Goal: Task Accomplishment & Management: Use online tool/utility

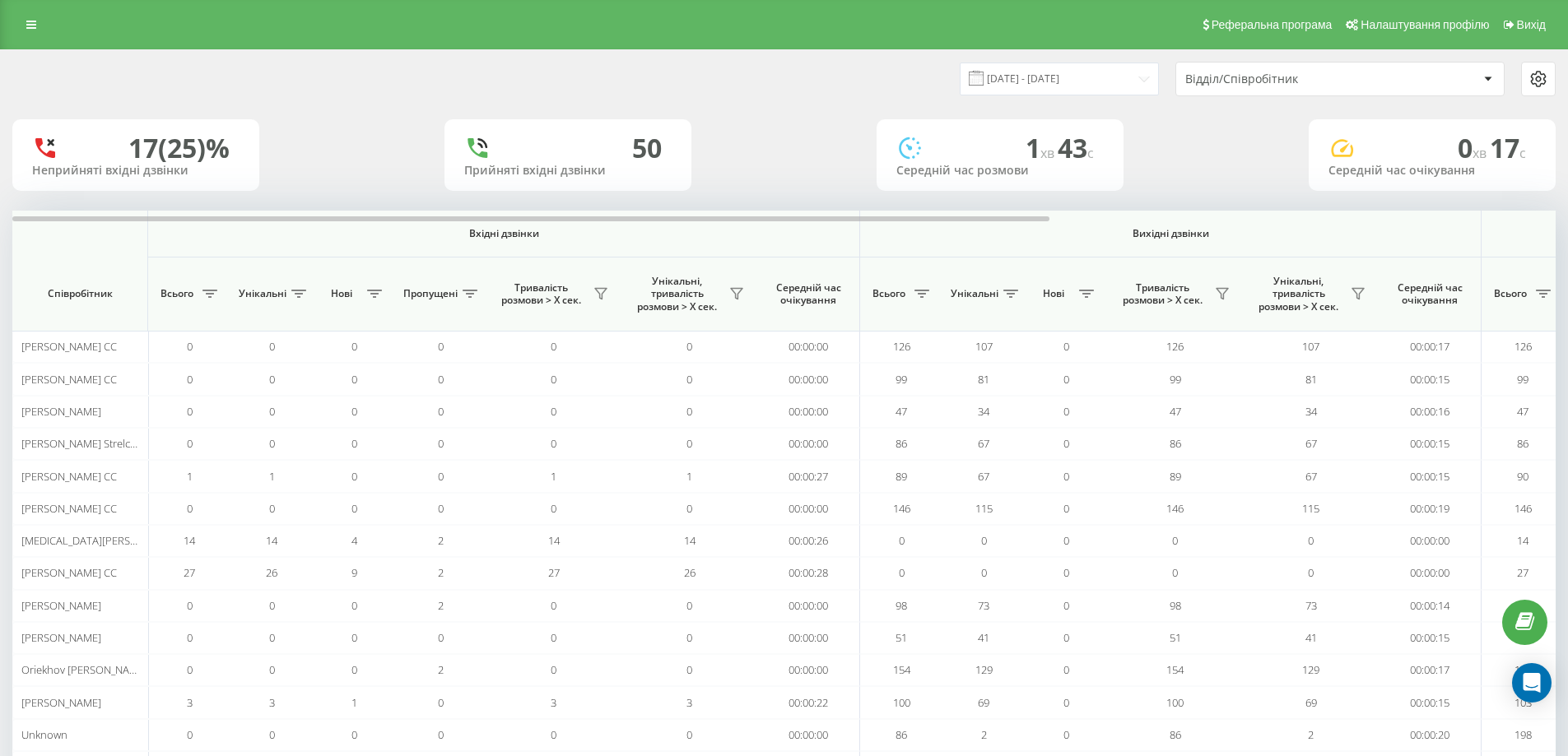
click at [1208, 81] on div "Відділ/Співробітник" at bounding box center [1283, 79] width 196 height 14
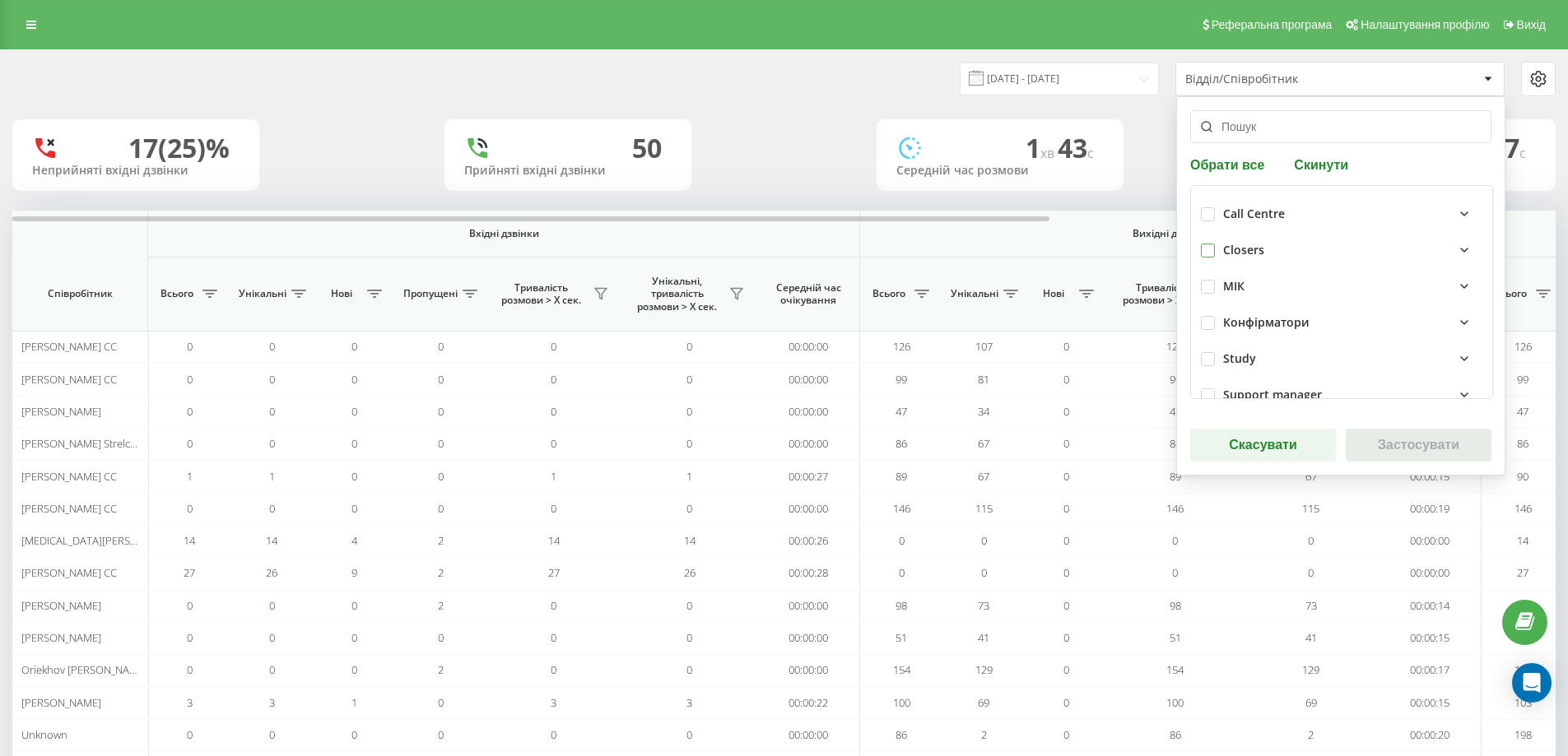
click at [1207, 244] on label at bounding box center [1207, 244] width 14 height 0
checkbox input "true"
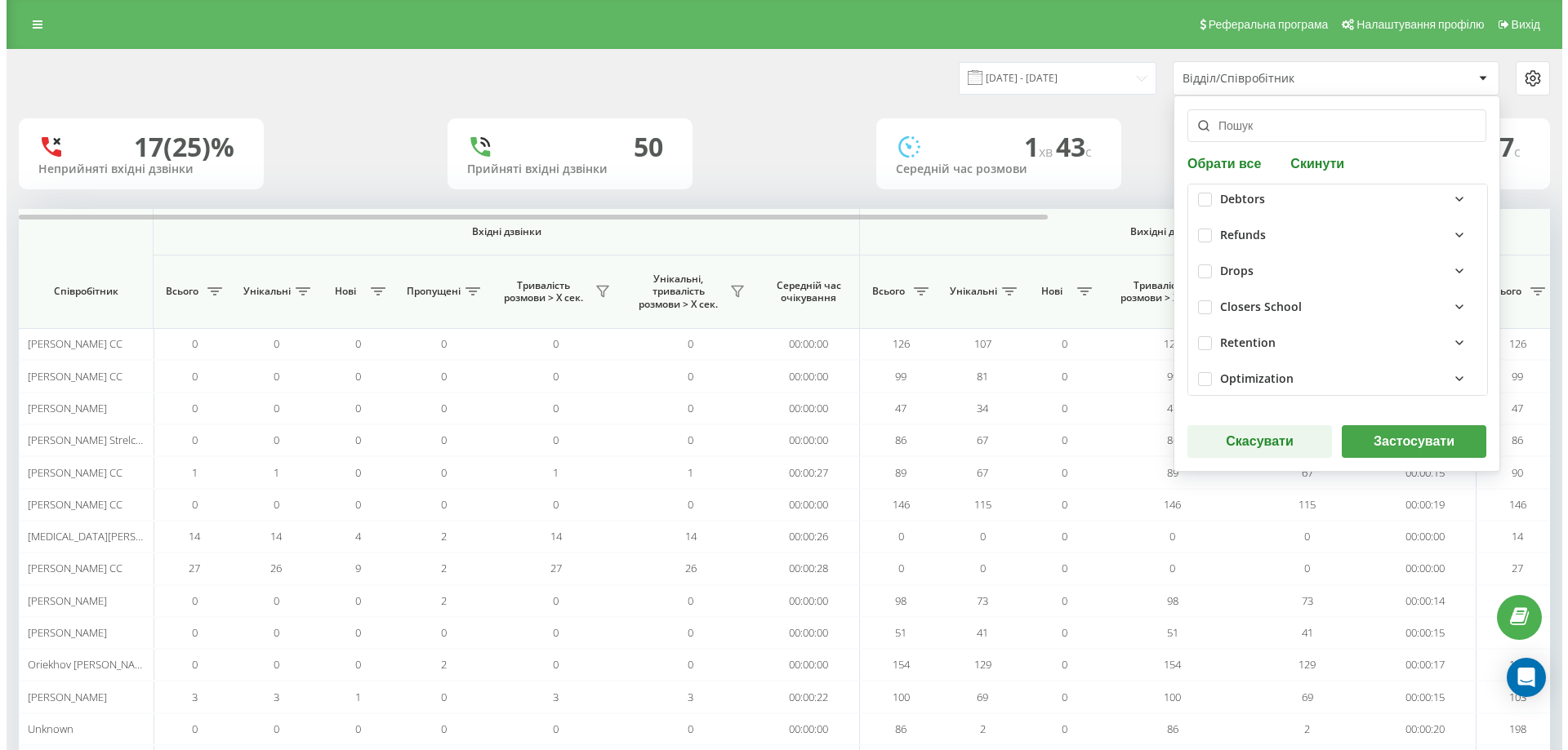
scroll to position [420, 0]
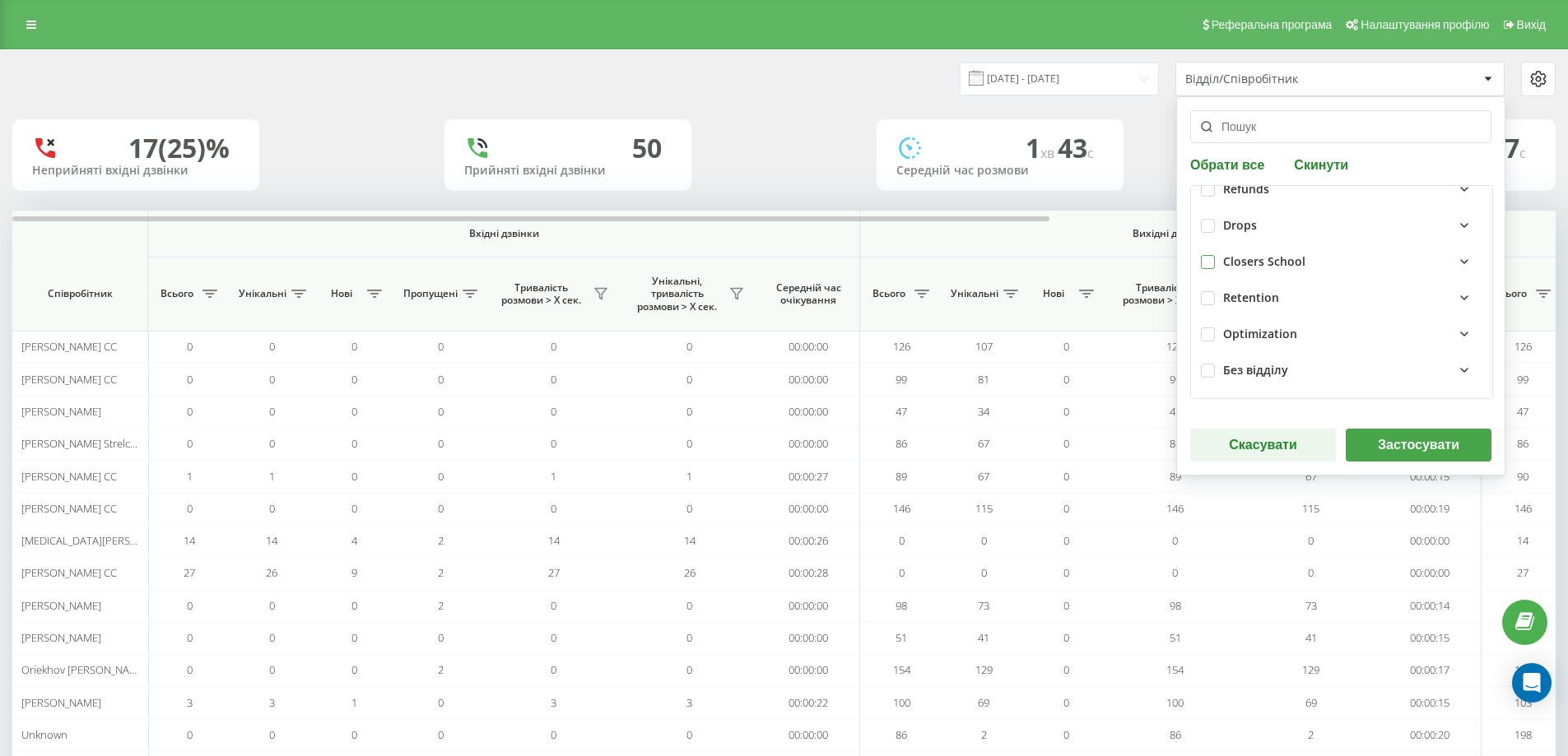
click at [1211, 255] on label at bounding box center [1207, 255] width 14 height 0
checkbox input "true"
click at [1422, 449] on button "Застосувати" at bounding box center [1418, 445] width 146 height 33
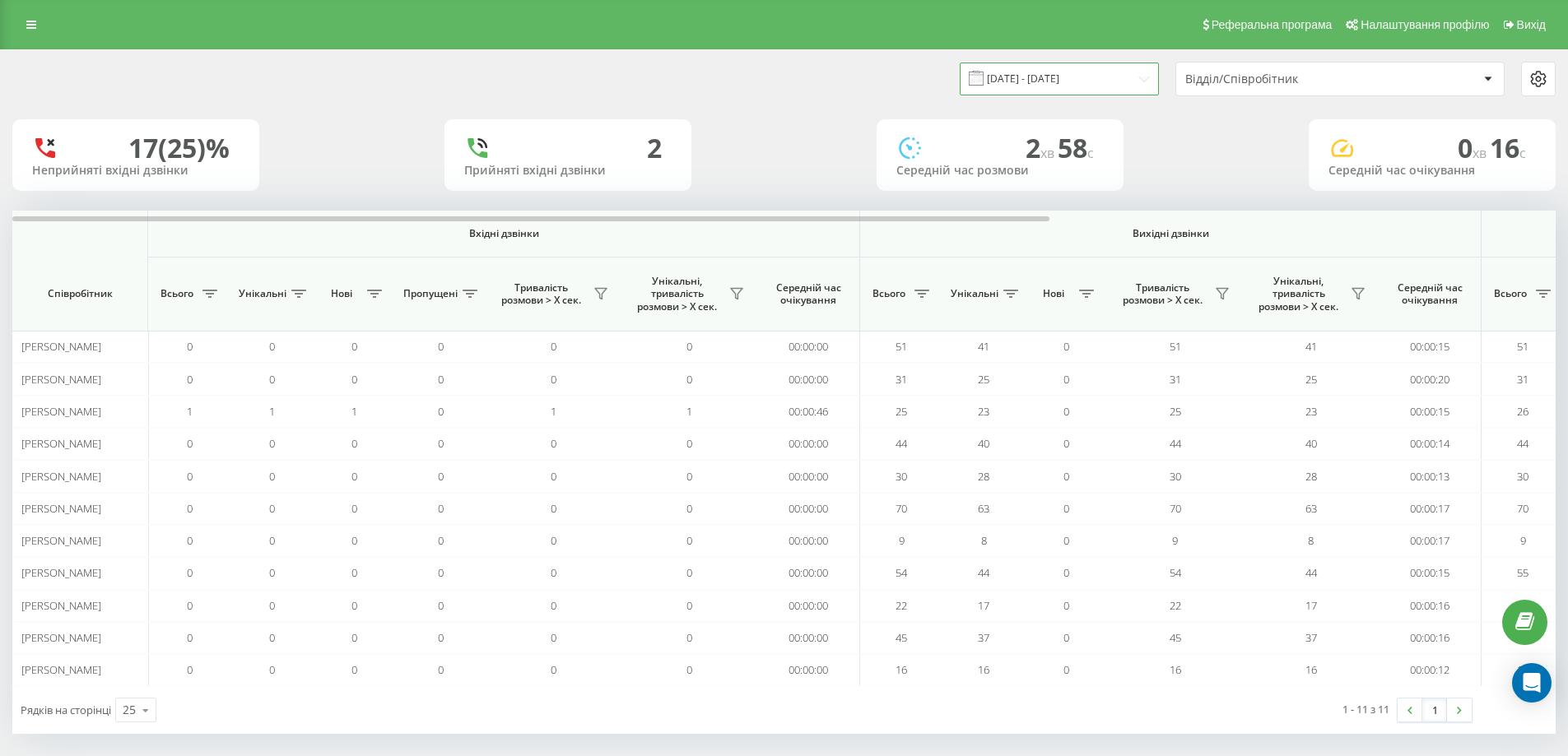
click at [1033, 86] on input "[DATE] - [DATE]" at bounding box center [1059, 79] width 199 height 32
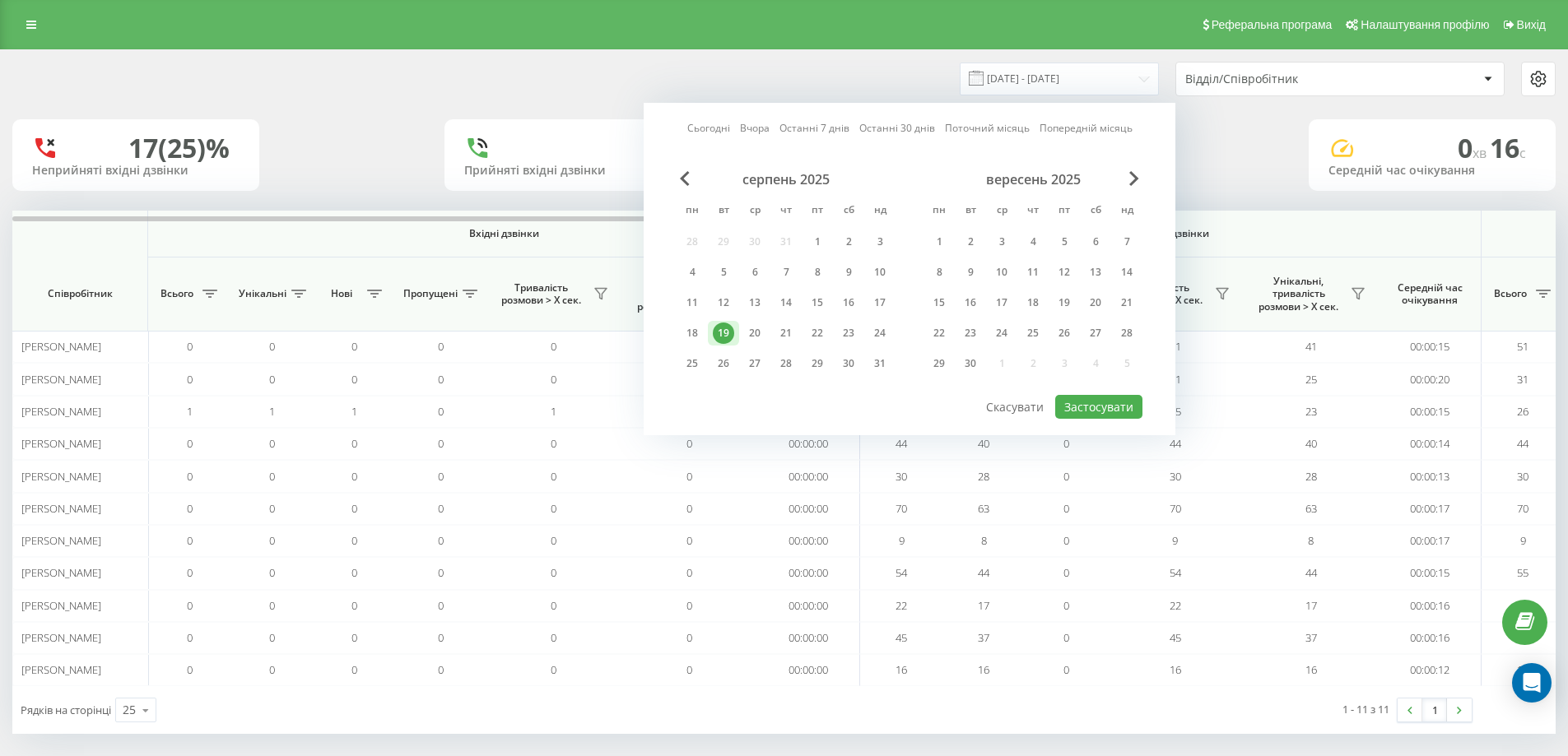
click at [716, 130] on link "Сьогодні" at bounding box center [709, 128] width 43 height 16
click at [1090, 406] on button "Застосувати" at bounding box center [1098, 406] width 87 height 24
type input "[DATE] - [DATE]"
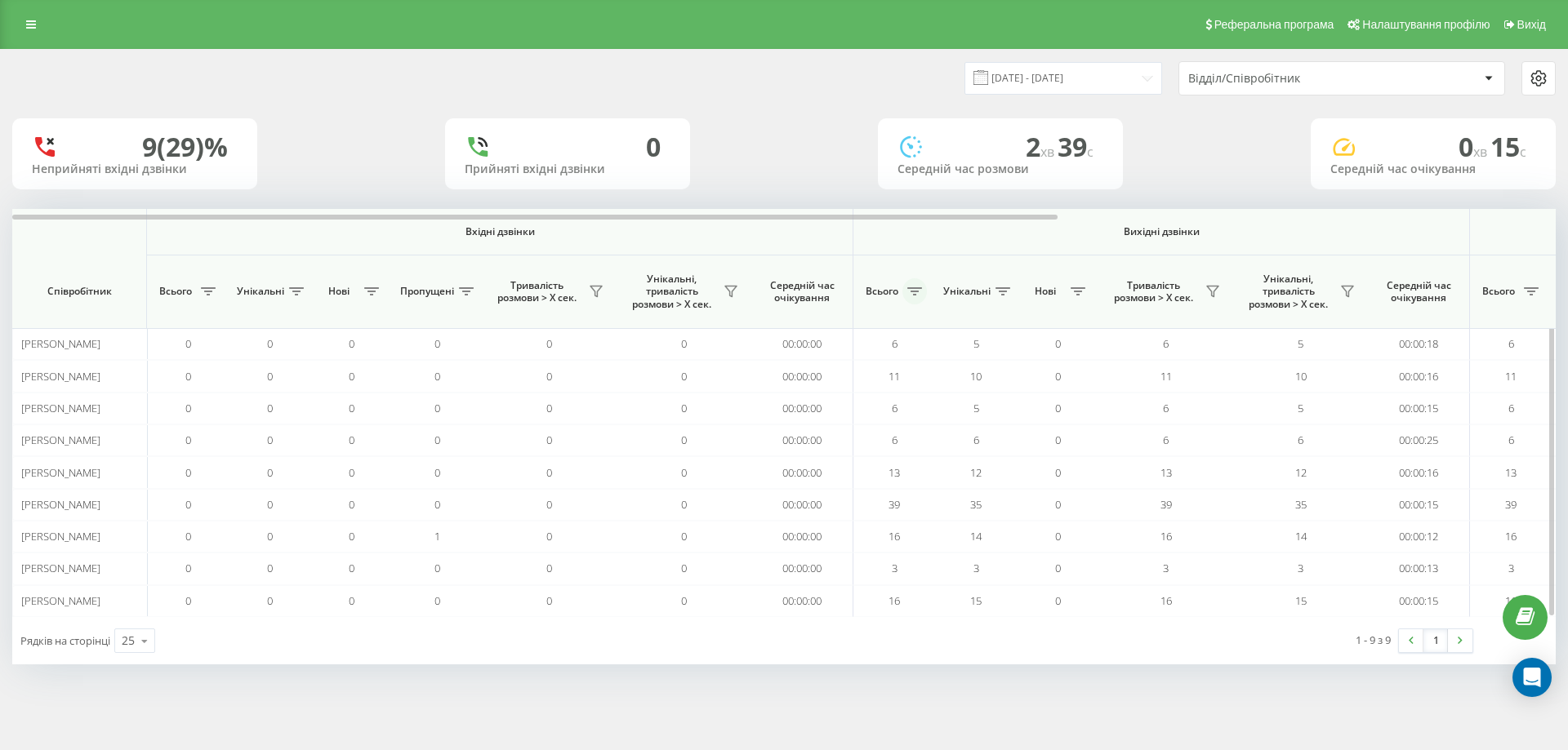
click at [910, 301] on button at bounding box center [914, 292] width 24 height 26
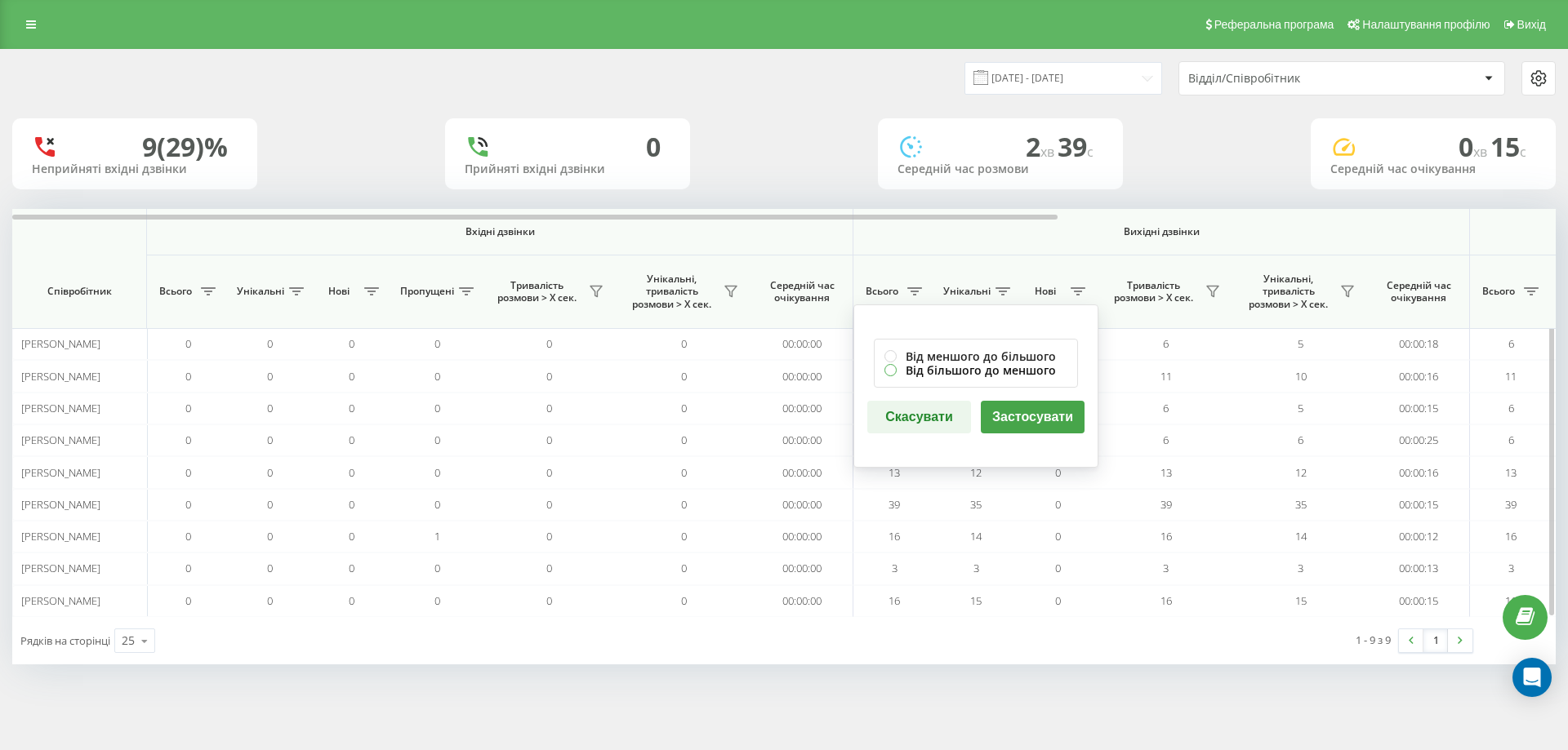
drag, startPoint x: 932, startPoint y: 370, endPoint x: 944, endPoint y: 375, distance: 13.0
click at [932, 370] on label "Від більшого до меншого" at bounding box center [976, 370] width 183 height 14
radio input "true"
click at [1013, 411] on button "Застосувати" at bounding box center [1032, 417] width 104 height 33
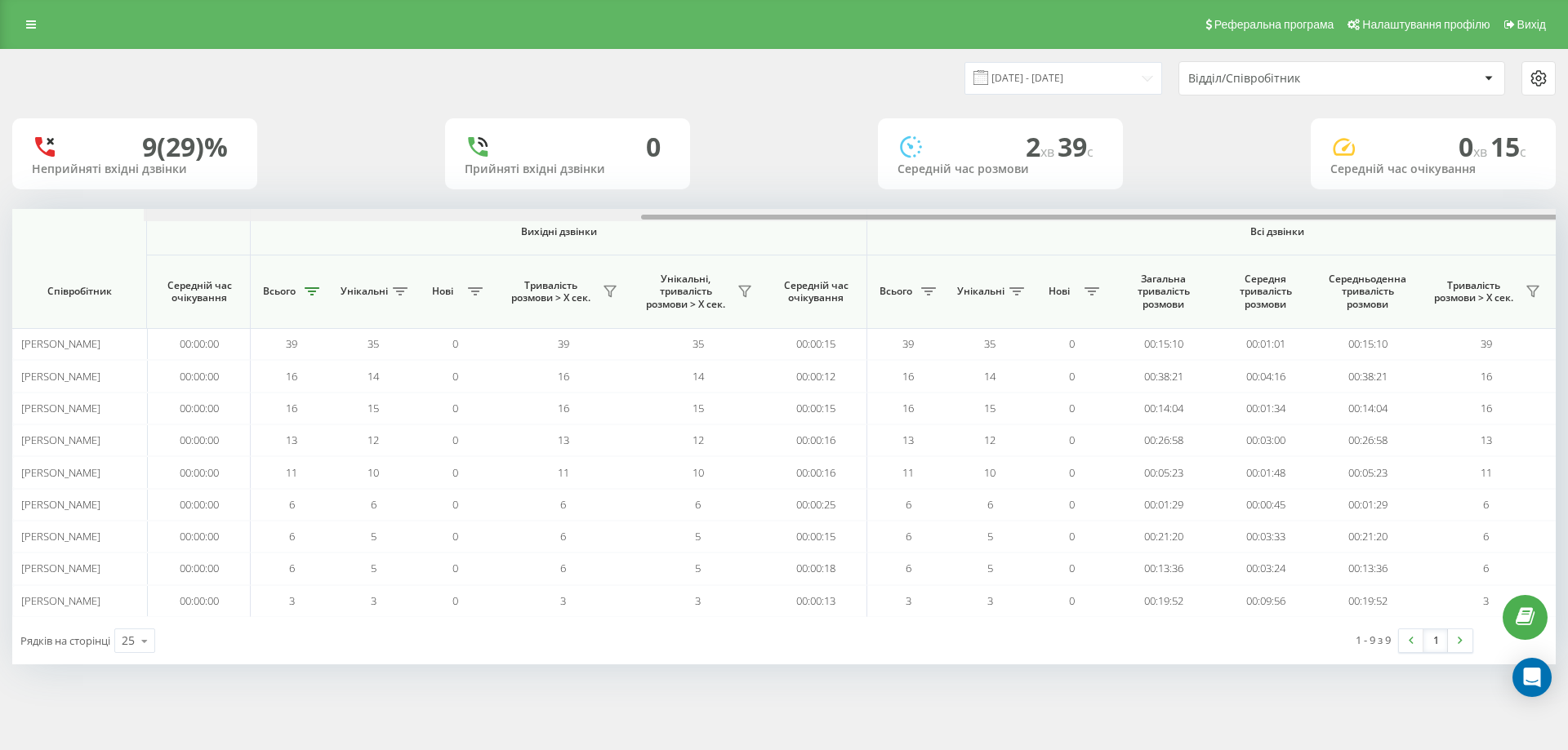
scroll to position [0, 735]
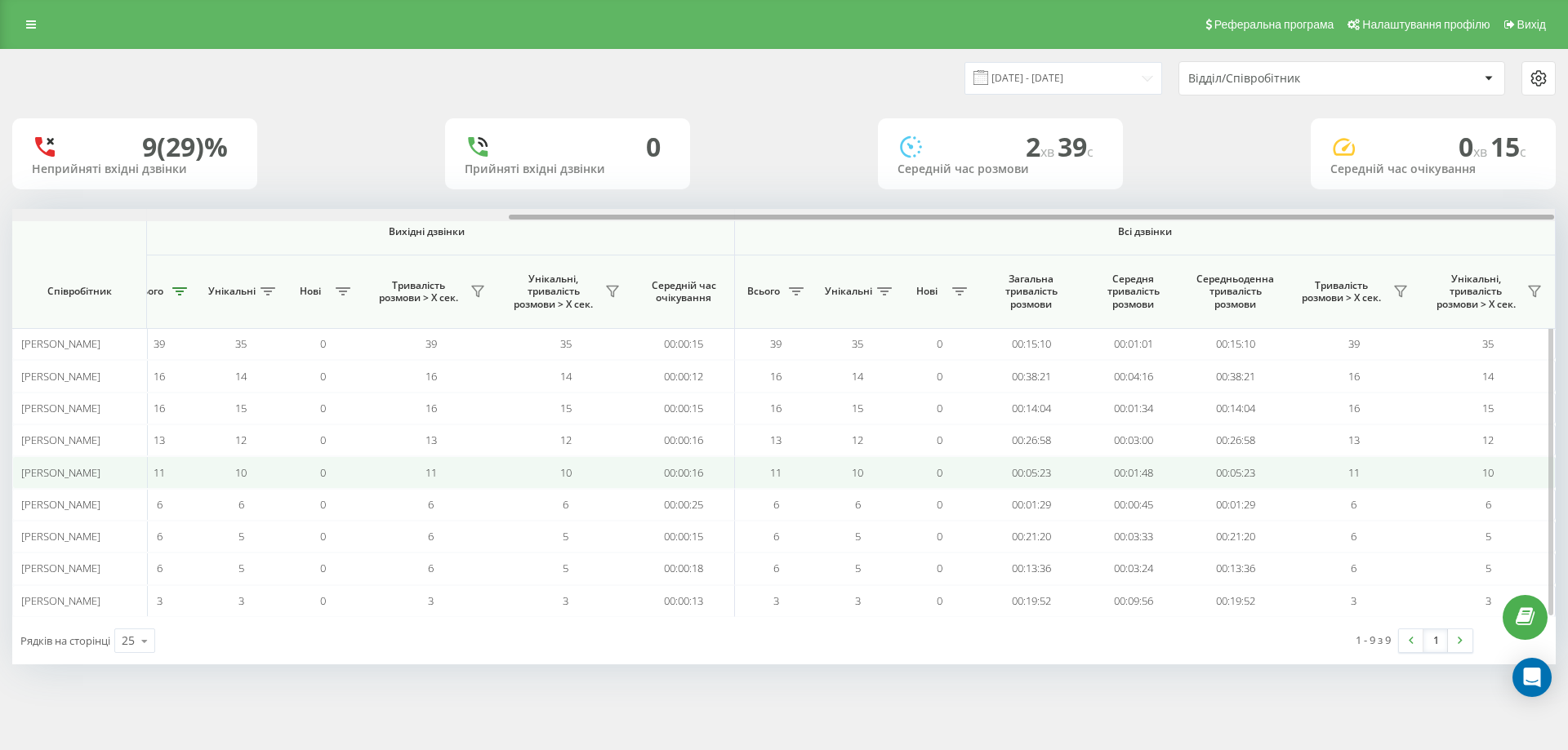
drag, startPoint x: 342, startPoint y: 219, endPoint x: 842, endPoint y: 460, distance: 555.1
click at [1008, 271] on div "Вхідні дзвінки Вихідні дзвінки Всі дзвінки Співробітник Всього Унікальні Нові П…" at bounding box center [784, 413] width 1543 height 409
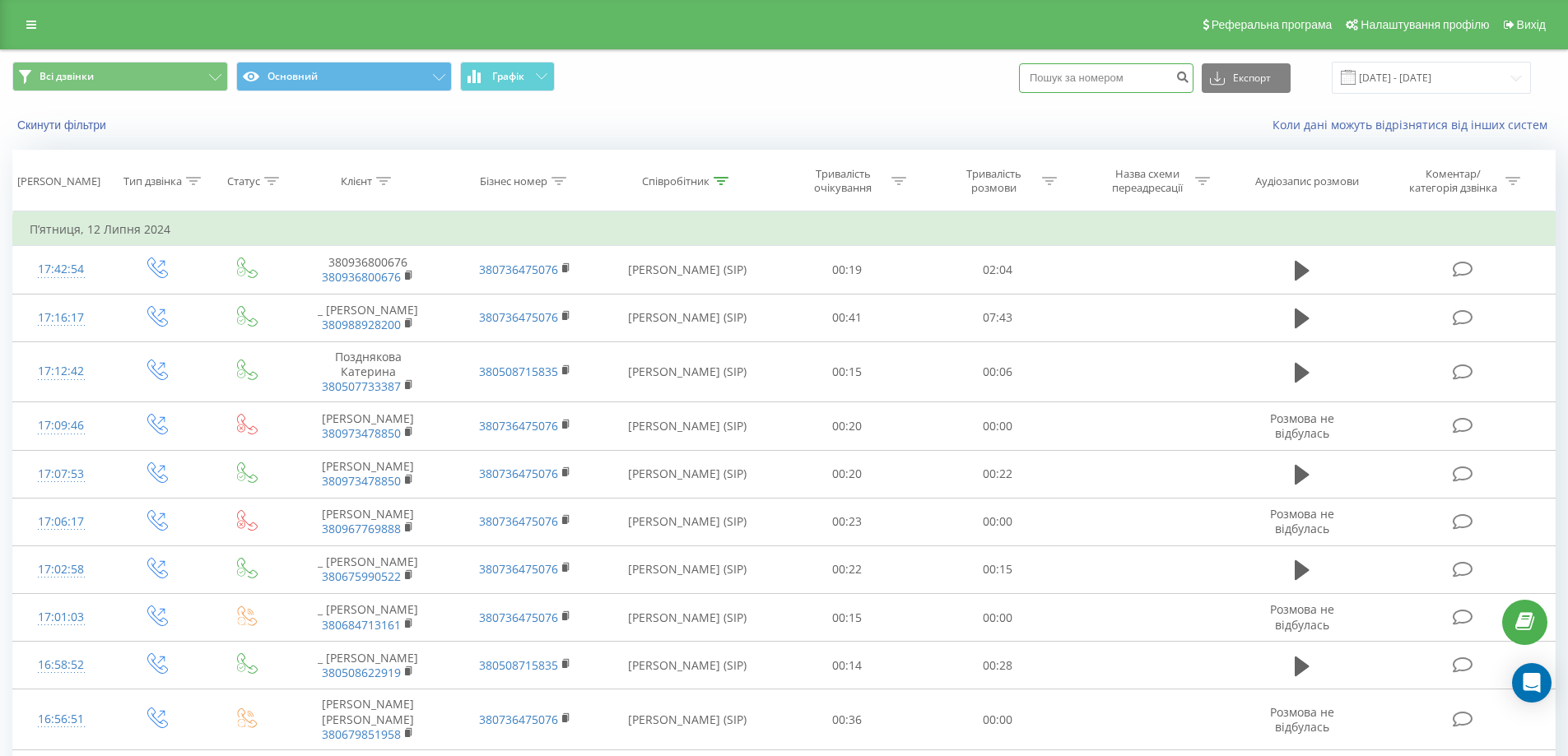
click at [1080, 85] on input at bounding box center [1106, 78] width 175 height 30
paste input "380969844682"
type input "380969844682"
click at [1189, 80] on icon "submit" at bounding box center [1182, 74] width 14 height 10
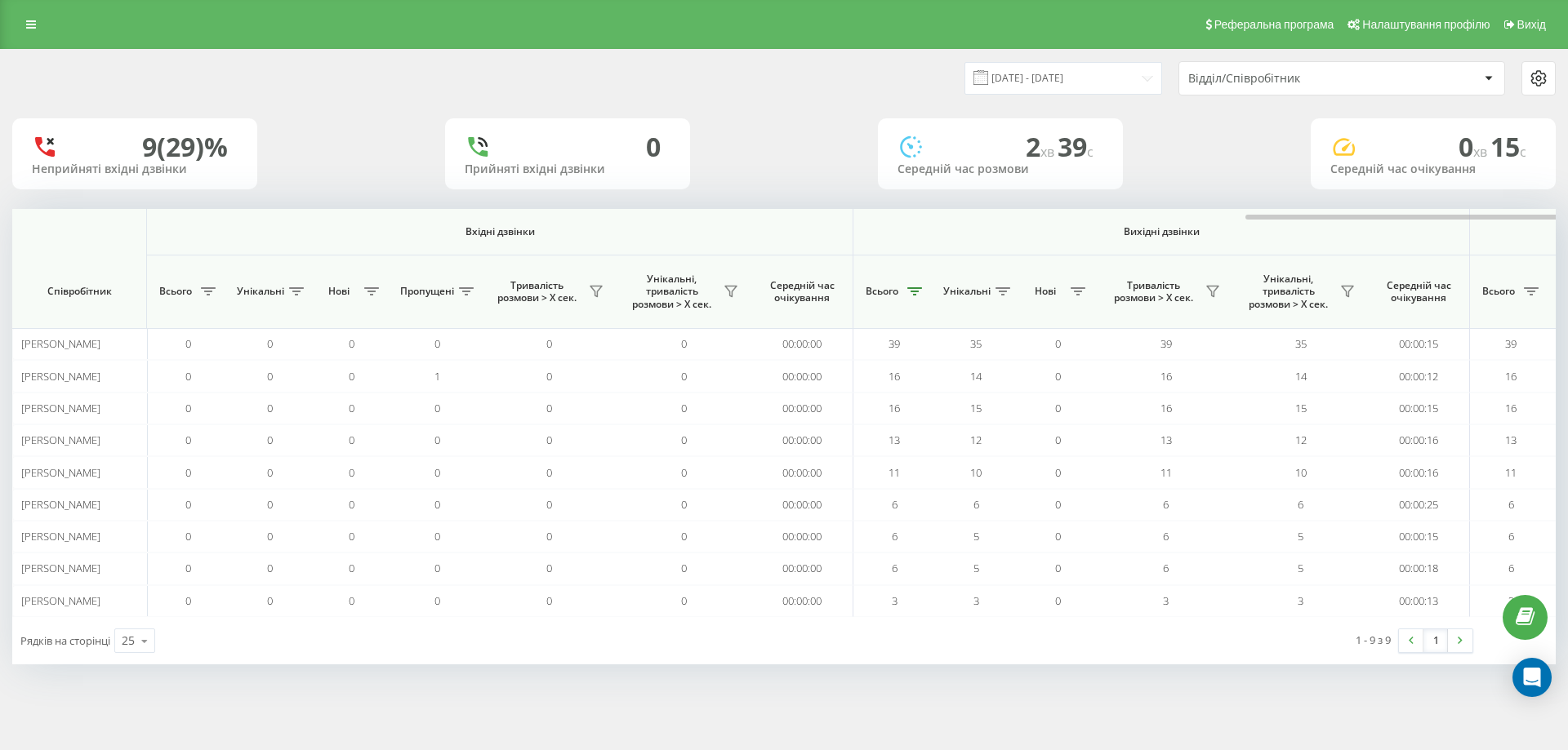
scroll to position [0, 735]
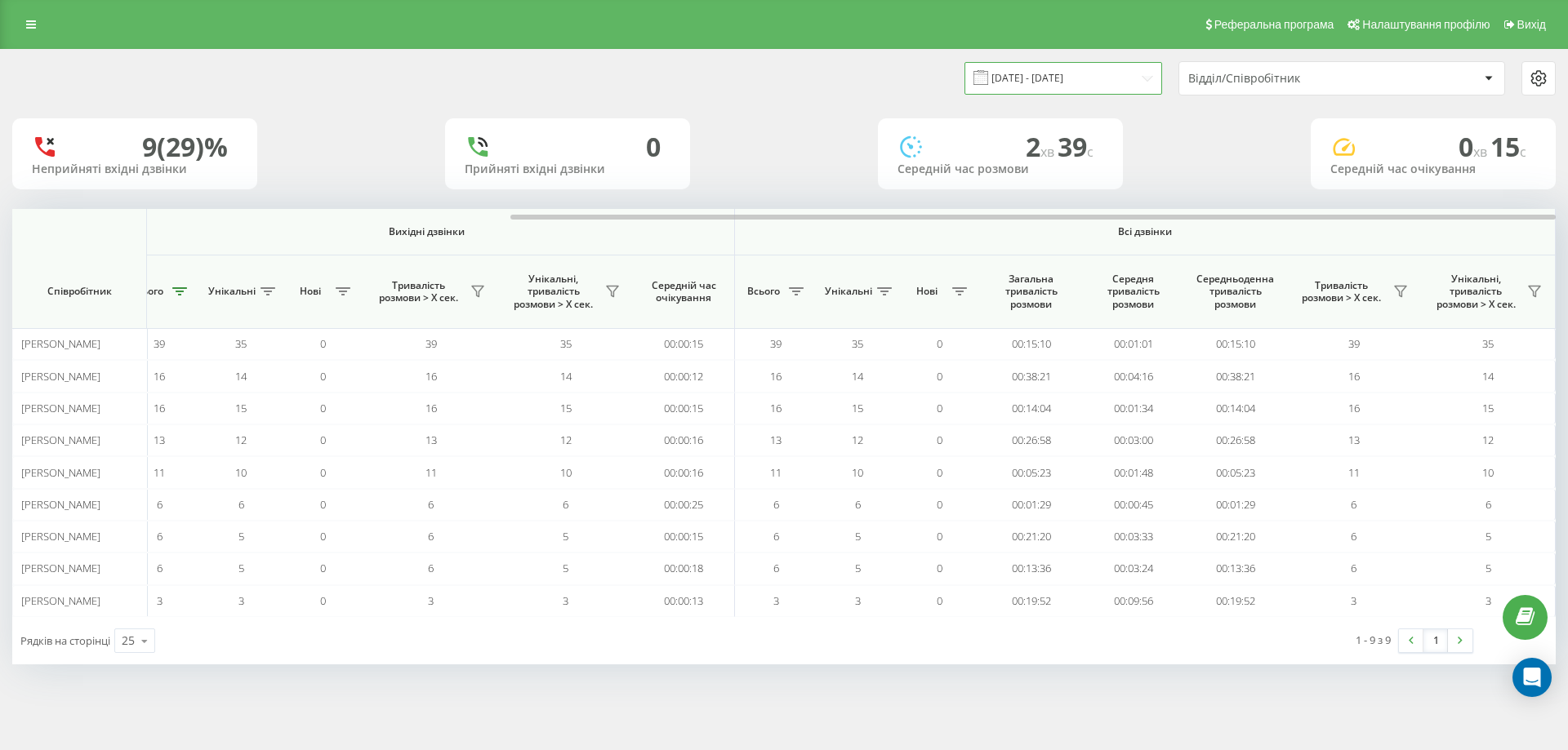
click at [1024, 87] on input "20.08.2025 - 20.08.2025" at bounding box center [1063, 78] width 198 height 32
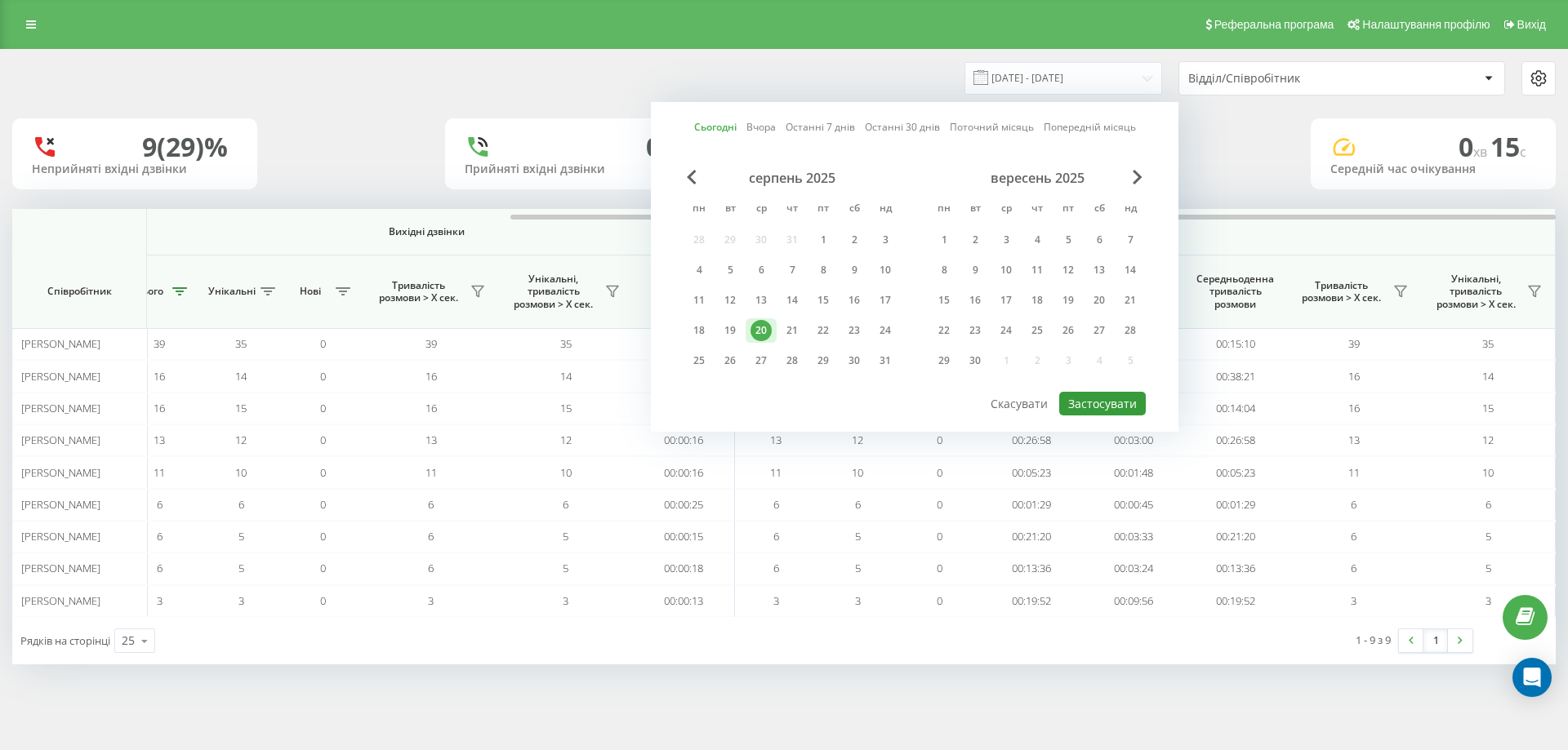
click at [1104, 403] on button "Застосувати" at bounding box center [1102, 403] width 87 height 23
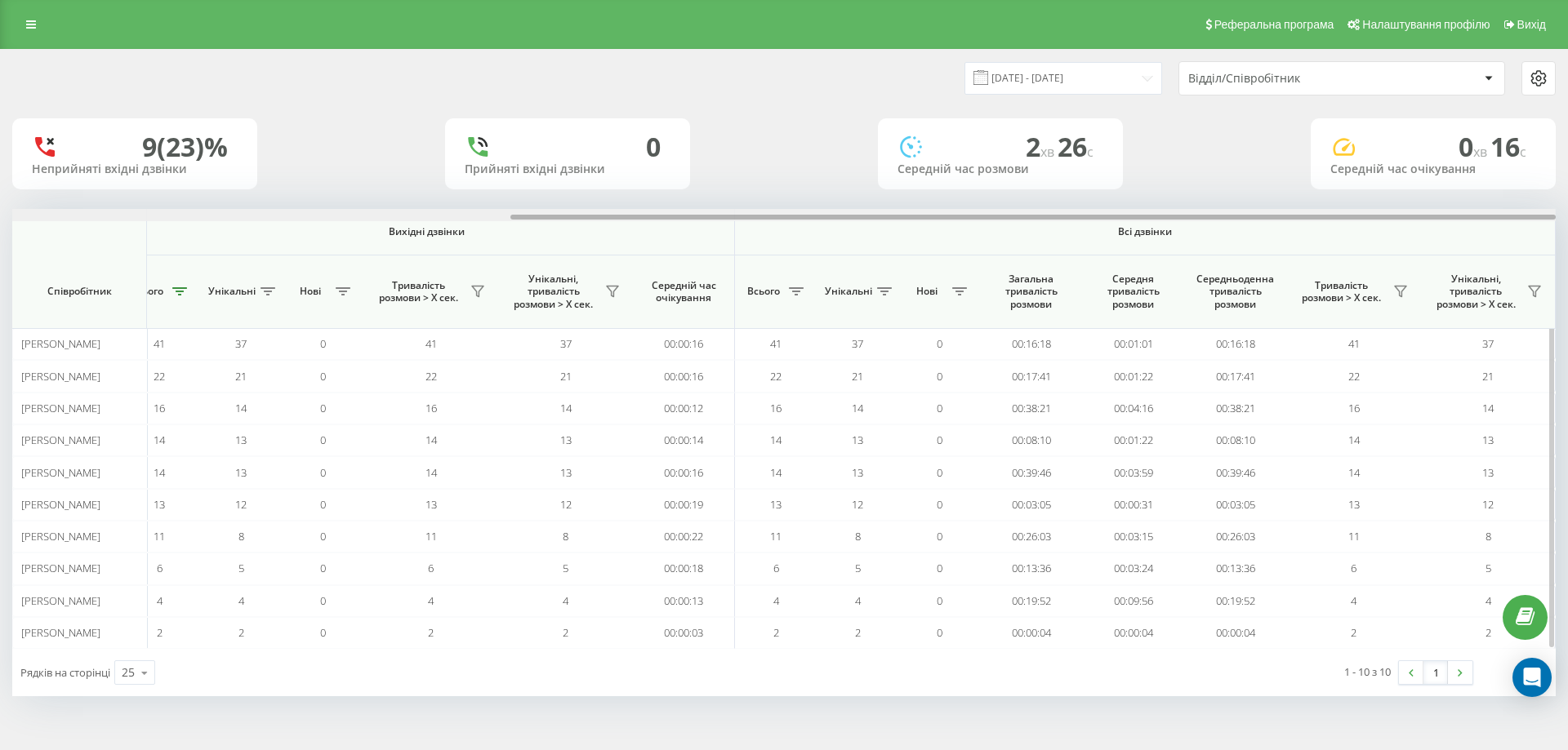
drag, startPoint x: 226, startPoint y: 218, endPoint x: 866, endPoint y: 303, distance: 645.6
click at [895, 259] on div "Вхідні дзвінки Вихідні дзвінки Всі дзвінки Співробітник Всього Унікальні Нові П…" at bounding box center [784, 429] width 1543 height 440
